Goal: Transaction & Acquisition: Subscribe to service/newsletter

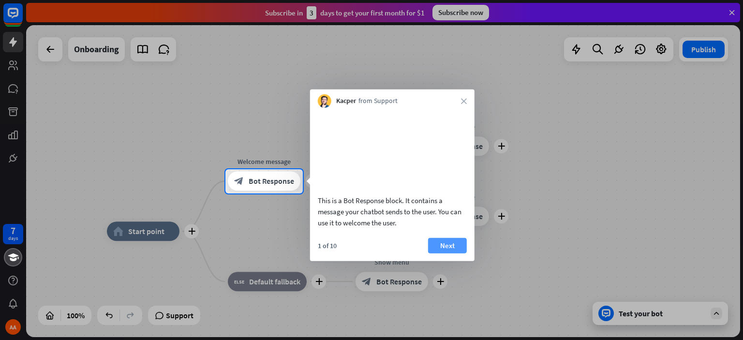
click at [439, 253] on button "Next" at bounding box center [447, 245] width 39 height 15
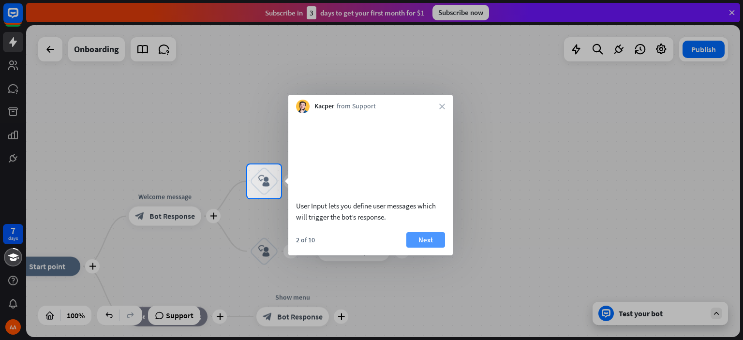
click at [425, 248] on button "Next" at bounding box center [425, 239] width 39 height 15
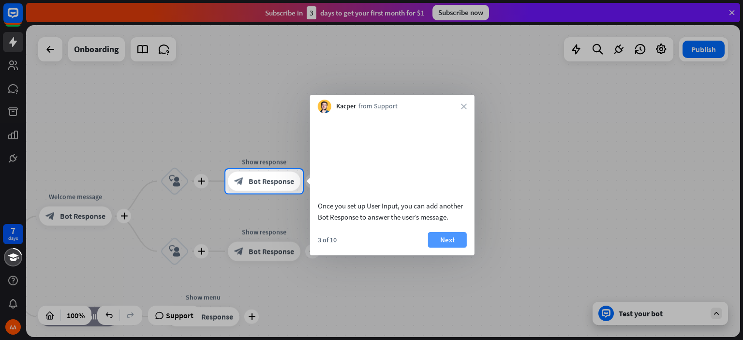
click at [438, 248] on button "Next" at bounding box center [447, 239] width 39 height 15
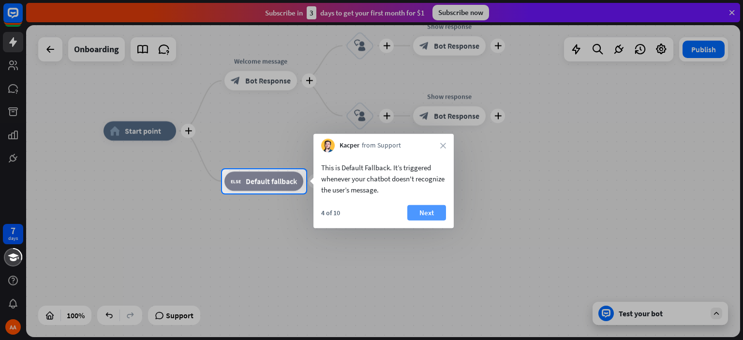
click at [430, 217] on button "Next" at bounding box center [426, 212] width 39 height 15
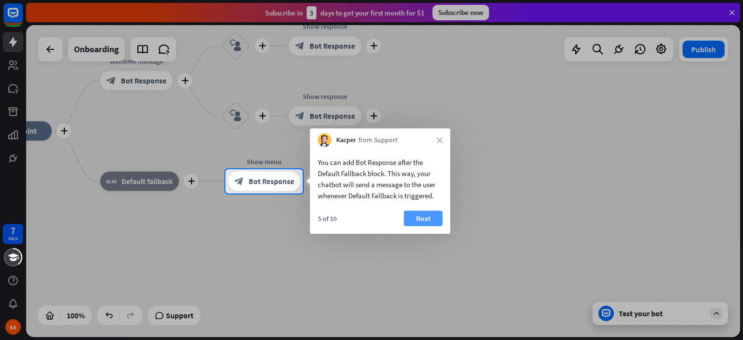
click at [430, 215] on button "Next" at bounding box center [423, 218] width 39 height 15
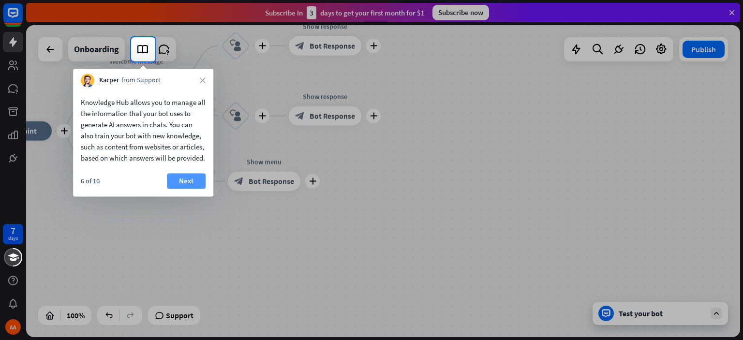
click at [186, 189] on button "Next" at bounding box center [186, 180] width 39 height 15
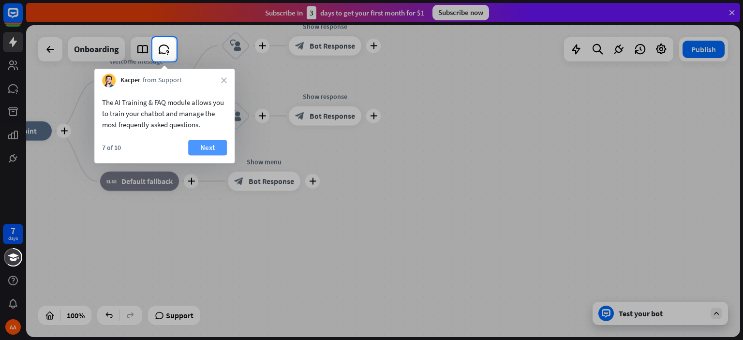
click at [199, 143] on button "Next" at bounding box center [207, 147] width 39 height 15
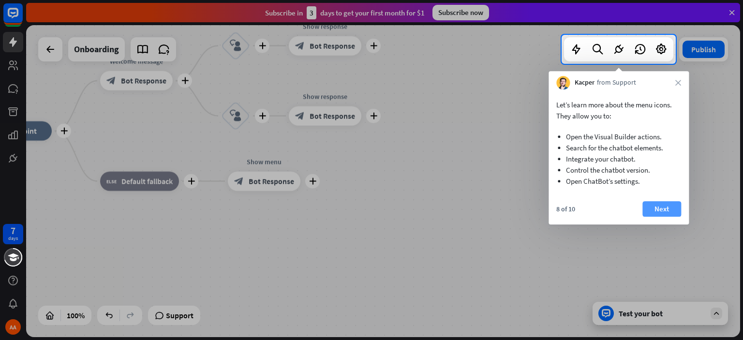
click at [664, 209] on button "Next" at bounding box center [661, 208] width 39 height 15
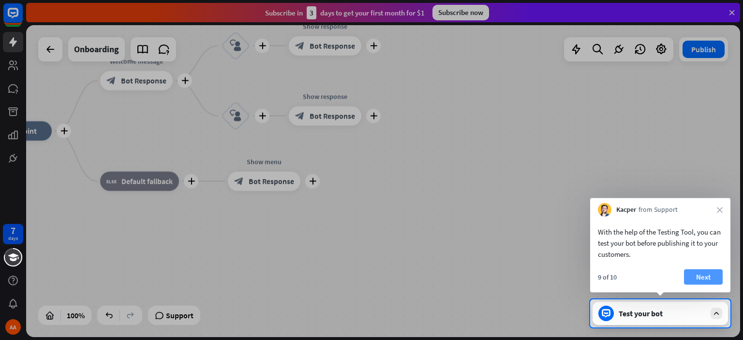
click at [699, 276] on button "Next" at bounding box center [703, 276] width 39 height 15
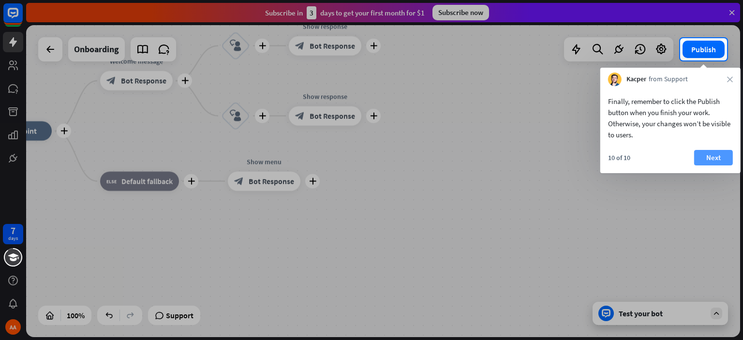
click at [720, 159] on button "Next" at bounding box center [713, 157] width 39 height 15
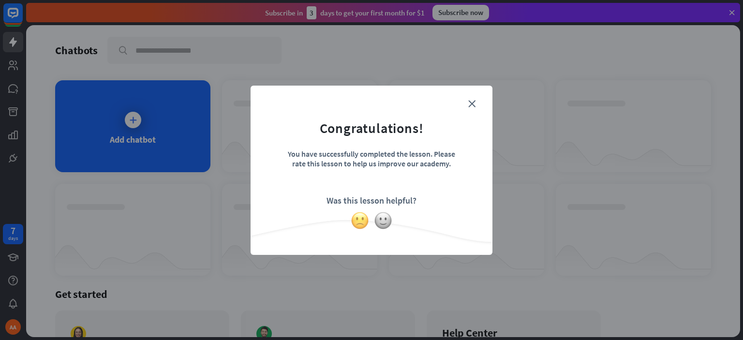
click at [362, 221] on img at bounding box center [360, 220] width 18 height 18
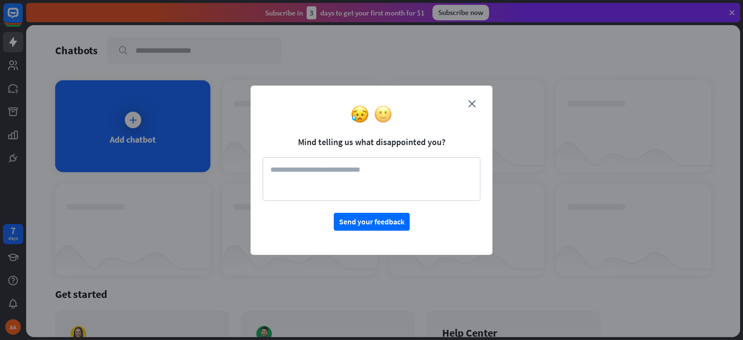
click at [384, 118] on img at bounding box center [383, 114] width 18 height 18
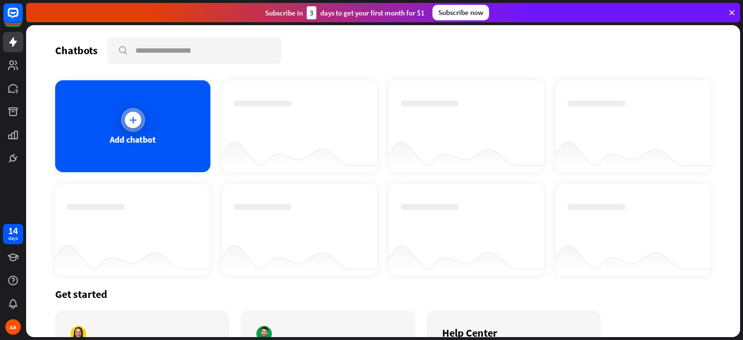
click at [168, 120] on div "Add chatbot" at bounding box center [132, 126] width 155 height 92
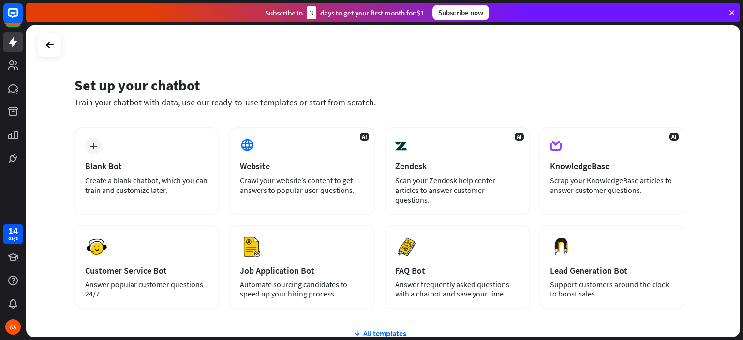
click at [50, 55] on div at bounding box center [50, 45] width 24 height 24
click at [45, 53] on div at bounding box center [50, 45] width 18 height 18
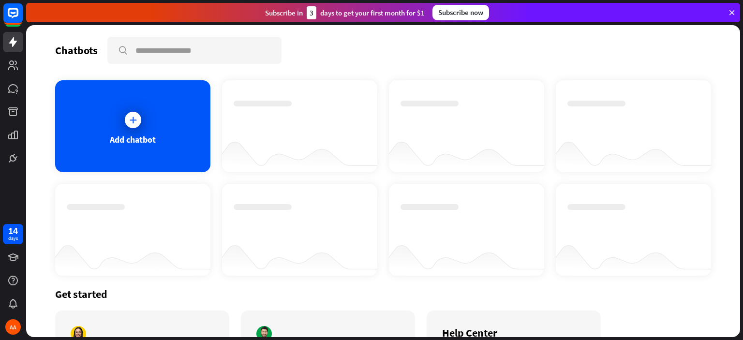
click at [287, 123] on div at bounding box center [300, 118] width 132 height 34
click at [9, 36] on icon at bounding box center [13, 42] width 12 height 12
click at [15, 14] on rect at bounding box center [12, 12] width 21 height 21
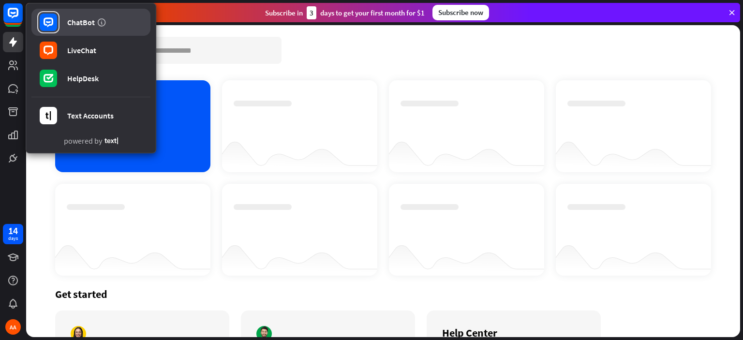
click at [83, 21] on div "ChatBot" at bounding box center [81, 22] width 28 height 10
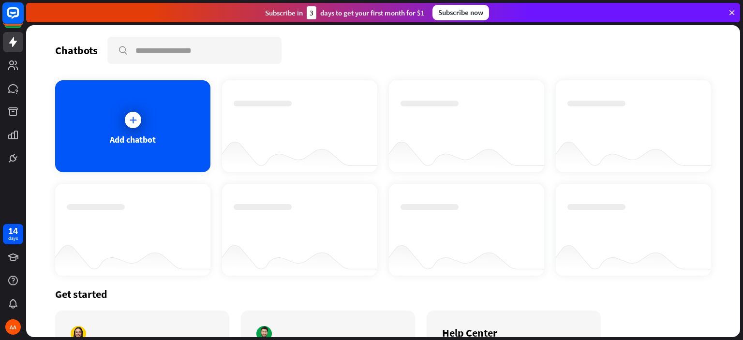
drag, startPoint x: 29, startPoint y: 19, endPoint x: 20, endPoint y: 15, distance: 9.7
click at [28, 19] on div "Subscribe [DATE] to get your first month for $1 Subscribe now" at bounding box center [383, 12] width 714 height 19
click at [20, 15] on rect at bounding box center [12, 12] width 21 height 21
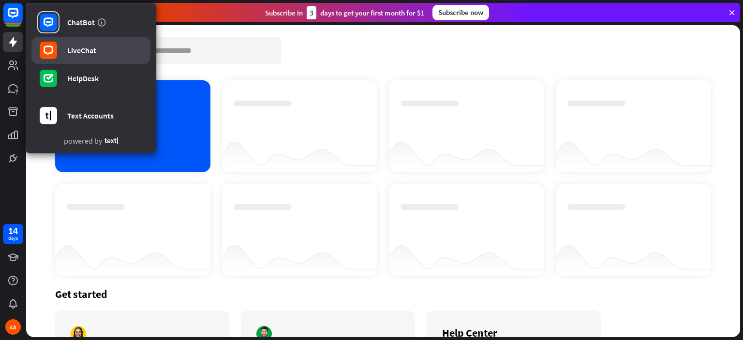
click at [62, 56] on link "LiveChat" at bounding box center [90, 50] width 119 height 27
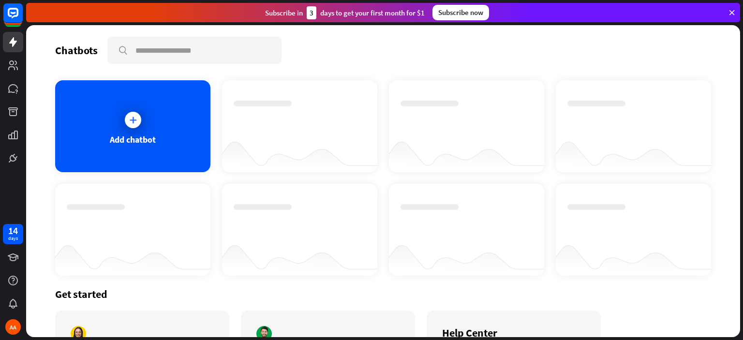
click at [458, 15] on div "Subscribe now" at bounding box center [461, 12] width 57 height 15
